Goal: Check status

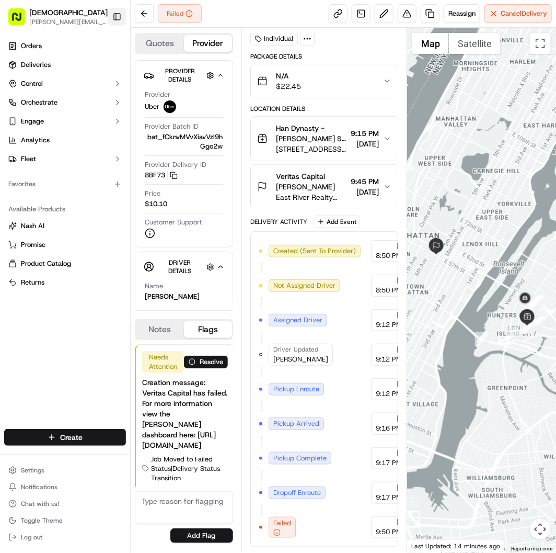
click at [113, 21] on button "Toggle Sidebar" at bounding box center [117, 17] width 18 height 18
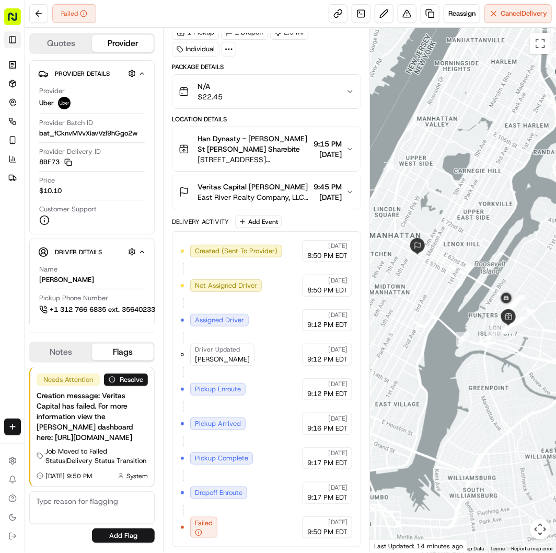
scroll to position [45, 0]
click at [201, 530] on circle "button" at bounding box center [199, 532] width 6 height 6
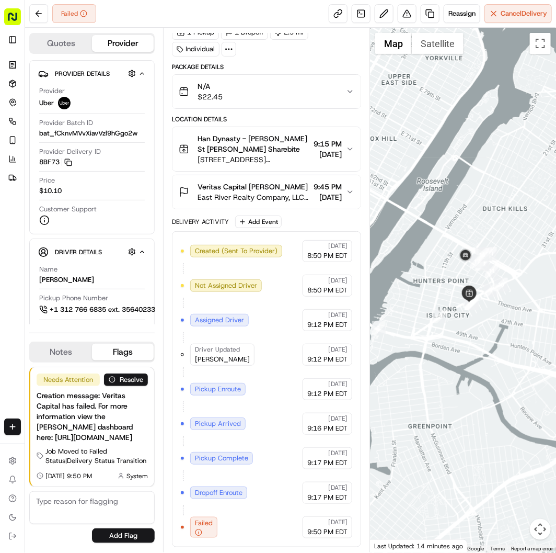
drag, startPoint x: 508, startPoint y: 332, endPoint x: 455, endPoint y: 351, distance: 56.7
click at [455, 351] on div at bounding box center [463, 290] width 186 height 524
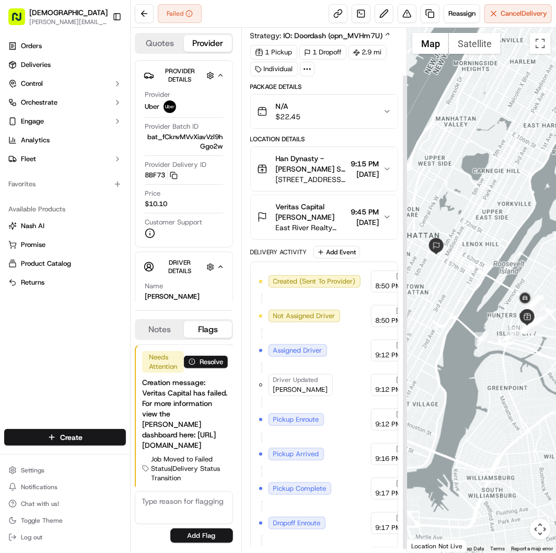
scroll to position [56, 0]
